Goal: Information Seeking & Learning: Learn about a topic

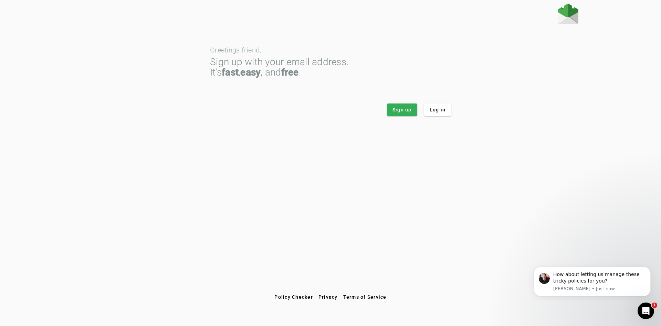
click at [572, 18] on img at bounding box center [568, 13] width 21 height 21
click at [228, 43] on div "Greetings friend, Sign up with your email address. It’s fast , easy , and free …" at bounding box center [330, 71] width 241 height 90
click at [236, 63] on div "Sign up with your email address. It’s fast , easy , and free ." at bounding box center [330, 67] width 241 height 21
click at [290, 66] on div "Sign up with your email address. It’s fast , easy , and free ." at bounding box center [330, 67] width 241 height 21
click at [260, 50] on div "Greetings friend," at bounding box center [330, 50] width 241 height 7
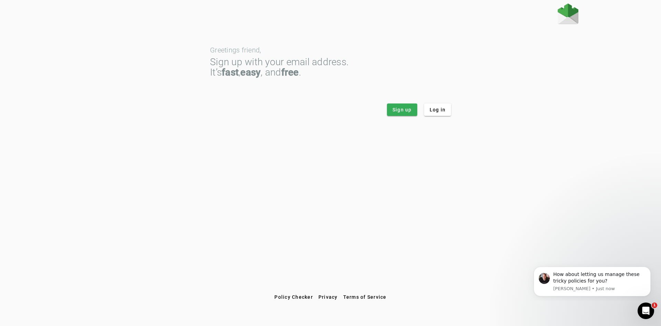
click at [249, 76] on strong "easy" at bounding box center [250, 71] width 20 height 11
click at [263, 52] on div "Greetings friend," at bounding box center [330, 50] width 241 height 7
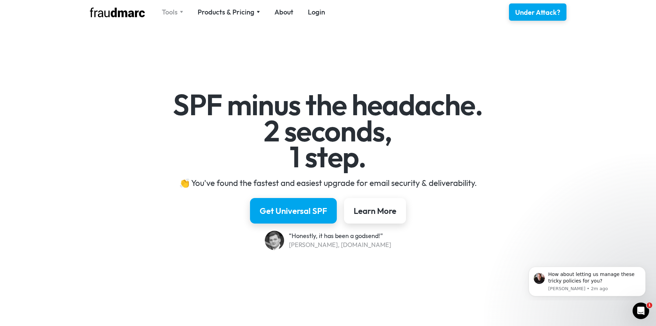
click at [180, 11] on img at bounding box center [181, 12] width 3 height 2
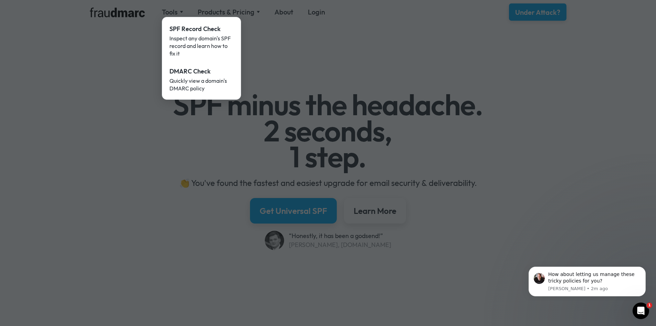
click at [321, 80] on div at bounding box center [328, 163] width 656 height 326
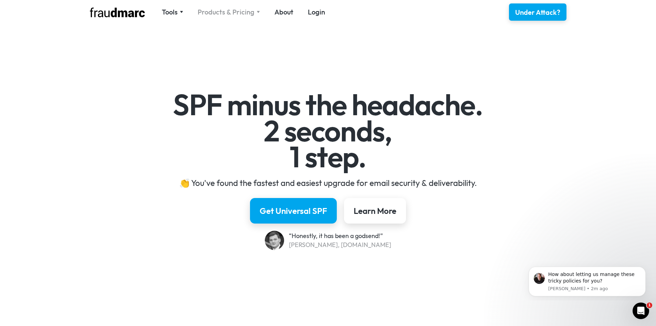
click at [254, 12] on div "Products & Pricing" at bounding box center [229, 12] width 62 height 10
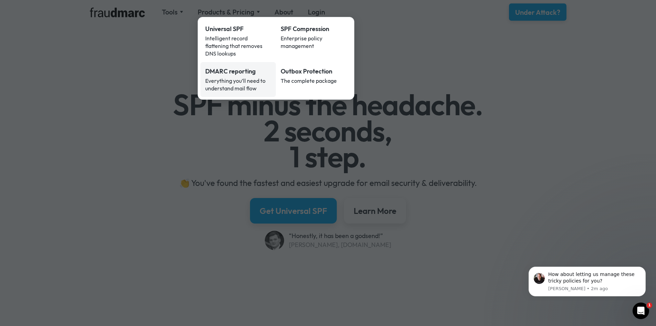
click at [259, 81] on div "Everything you’ll need to understand mail flow" at bounding box center [238, 84] width 66 height 15
